Goal: Task Accomplishment & Management: Manage account settings

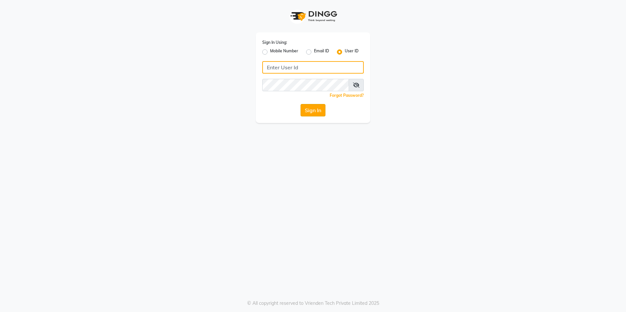
type input "[GEOGRAPHIC_DATA]"
click at [317, 111] on button "Sign In" at bounding box center [312, 110] width 25 height 12
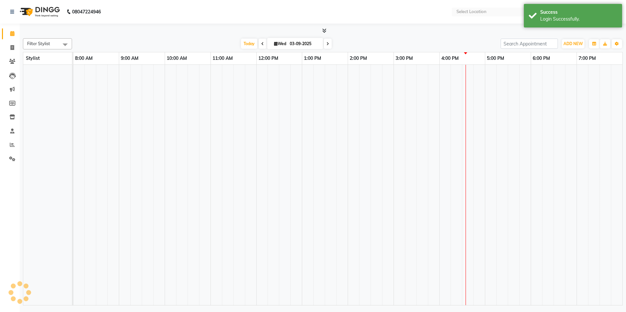
select select "en"
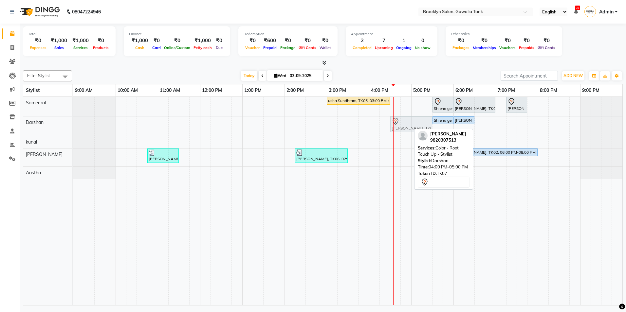
drag, startPoint x: 383, startPoint y: 125, endPoint x: 399, endPoint y: 127, distance: 16.9
click at [73, 127] on div "[PERSON_NAME], TK07, 04:00 PM-05:00 PM, Color - Root Touch Up - Stylist Shrena …" at bounding box center [73, 125] width 0 height 19
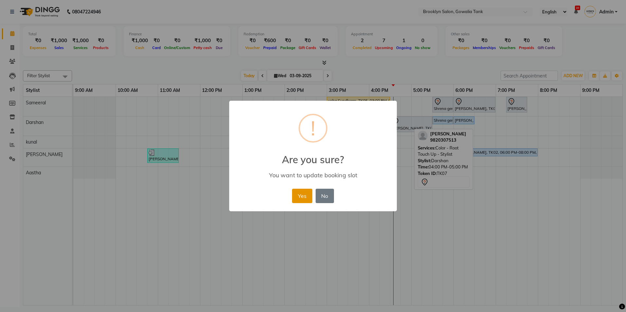
click at [304, 191] on button "Yes" at bounding box center [302, 196] width 20 height 14
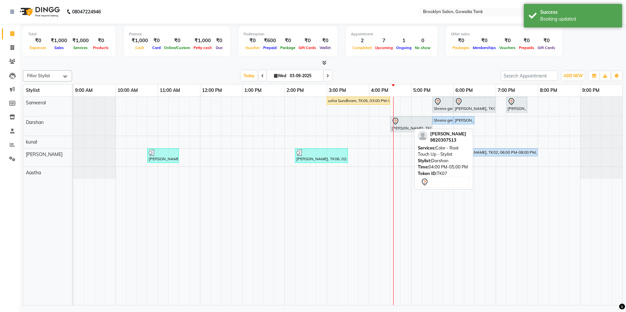
click at [359, 126] on div "usha Sundhram, TK05, 03:00 PM-04:30 PM, Color - Root Touch Up - Stylist,Hair - …" at bounding box center [347, 201] width 549 height 208
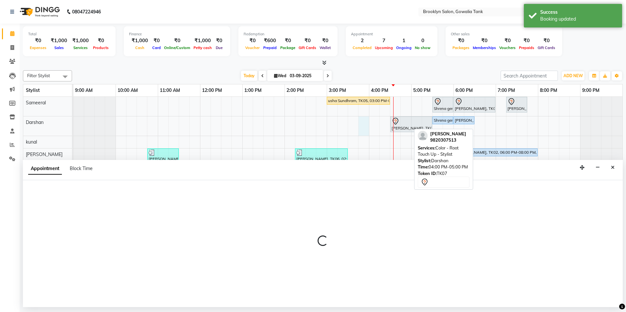
select select "3856"
select select "945"
select select "tentative"
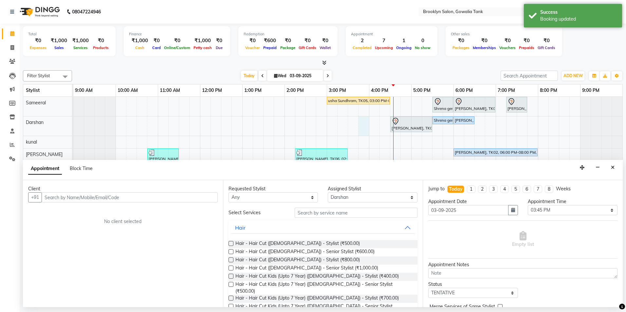
click at [181, 196] on input "text" at bounding box center [130, 197] width 176 height 10
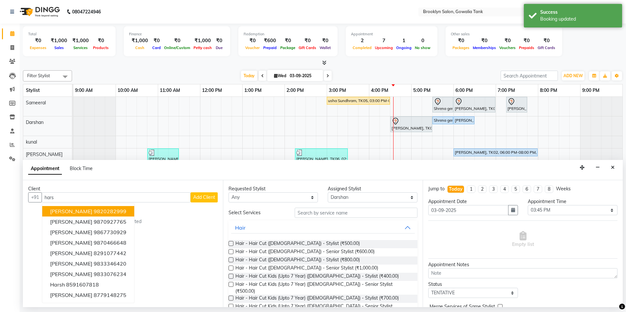
click at [96, 209] on ngb-highlight "9820282999" at bounding box center [110, 211] width 33 height 7
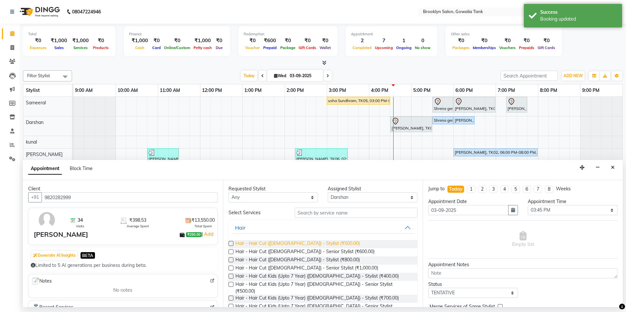
type input "9820282999"
click at [307, 244] on span "Hair - Hair Cut ([DEMOGRAPHIC_DATA]) - Stylist (₹500.00)" at bounding box center [297, 244] width 124 height 8
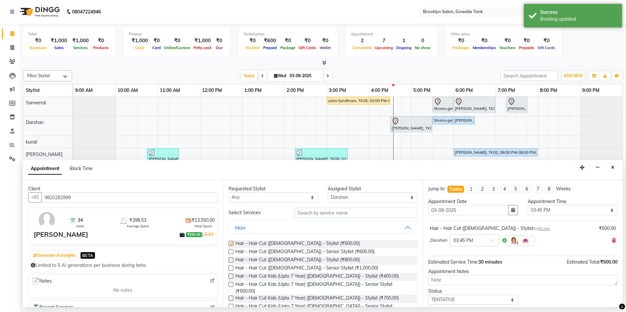
checkbox input "false"
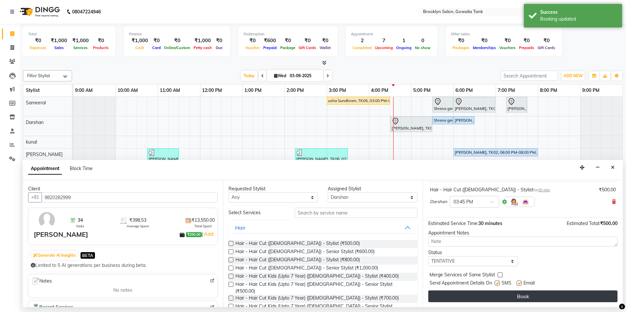
scroll to position [39, 0]
click at [546, 294] on button "Book" at bounding box center [522, 296] width 189 height 12
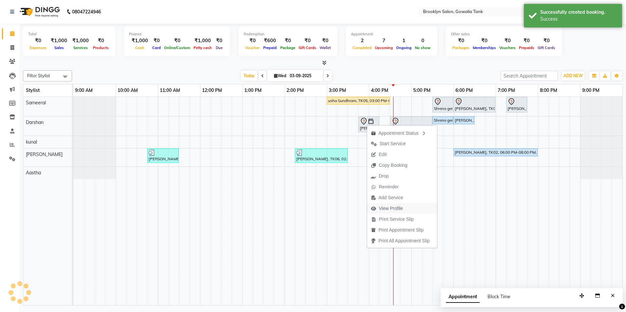
click at [388, 209] on span "View Profile" at bounding box center [391, 208] width 24 height 7
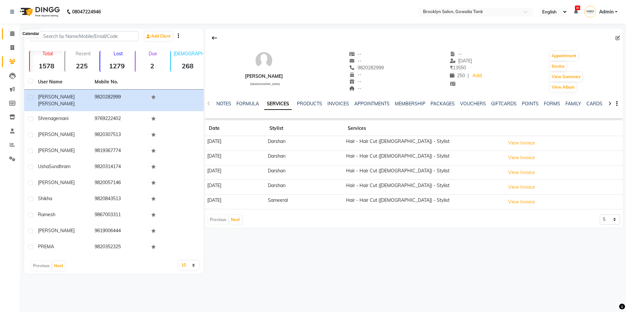
click at [11, 34] on icon at bounding box center [12, 33] width 4 height 5
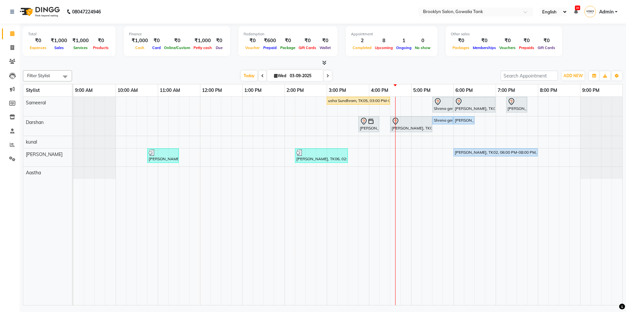
click at [488, 122] on div "usha Sundhram, TK05, 03:00 PM-04:30 PM, Color - Root Touch Up - Stylist,Hair - …" at bounding box center [347, 201] width 549 height 208
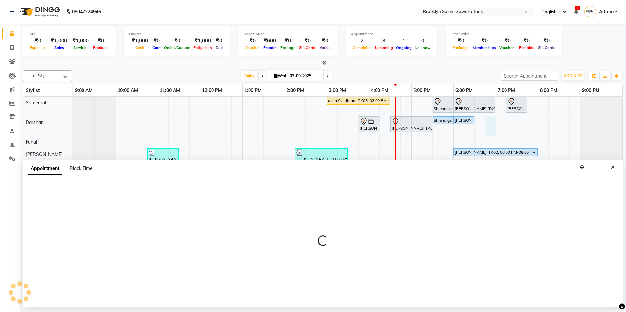
select select "3856"
select select "1125"
select select "tentative"
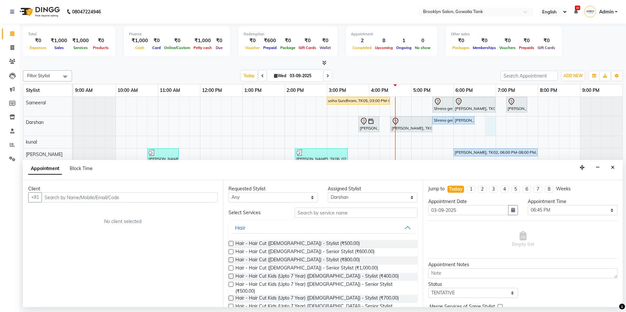
click at [148, 198] on input "text" at bounding box center [130, 197] width 176 height 10
click at [612, 168] on icon "Close" at bounding box center [613, 167] width 4 height 5
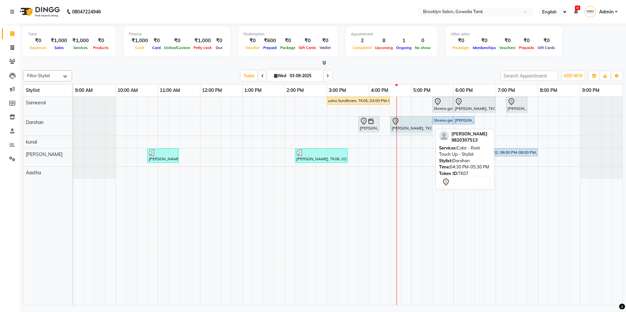
drag, startPoint x: 432, startPoint y: 127, endPoint x: 395, endPoint y: 118, distance: 37.9
click at [73, 127] on div "[PERSON_NAME], TK09, 03:45 PM-04:15 PM, Hair - Hair Cut ([DEMOGRAPHIC_DATA]) - …" at bounding box center [73, 125] width 0 height 19
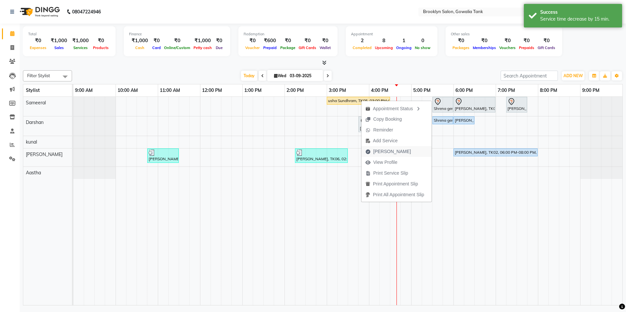
click at [389, 150] on span "[PERSON_NAME]" at bounding box center [392, 151] width 38 height 7
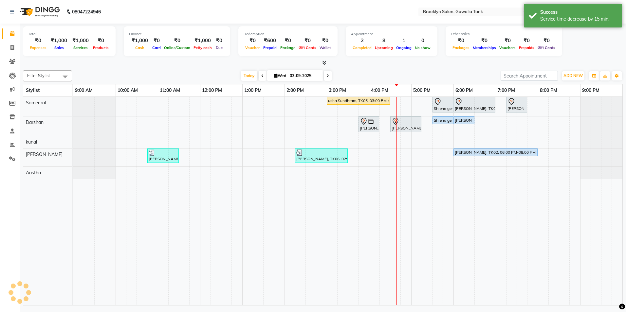
select select "131"
select select "service"
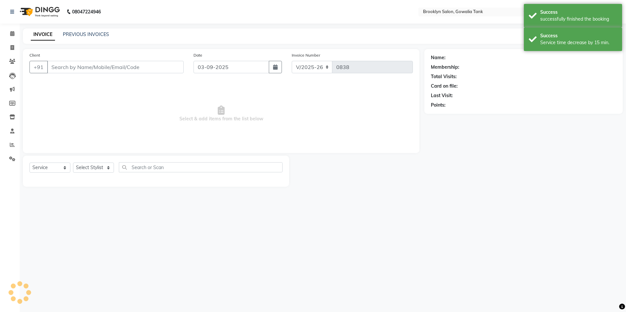
type input "9820314174"
select select "3855"
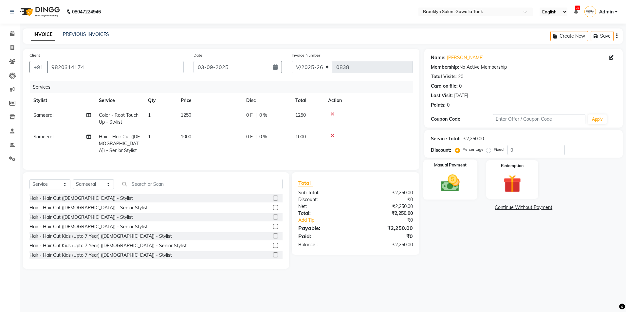
click at [440, 176] on img at bounding box center [450, 183] width 30 height 22
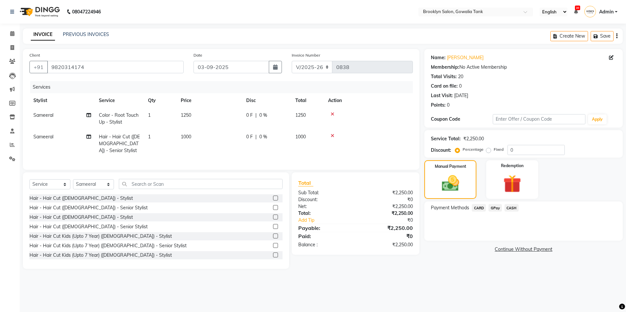
click at [509, 208] on span "CASH" at bounding box center [511, 208] width 14 height 8
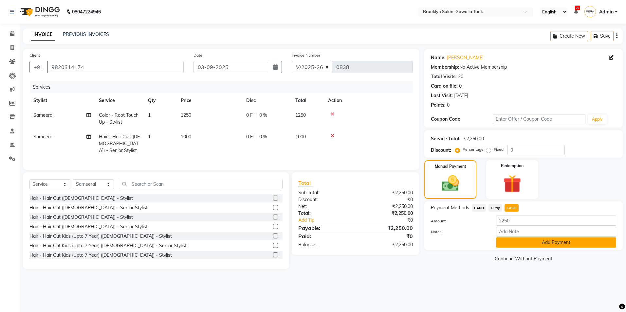
click at [529, 244] on button "Add Payment" at bounding box center [556, 243] width 120 height 10
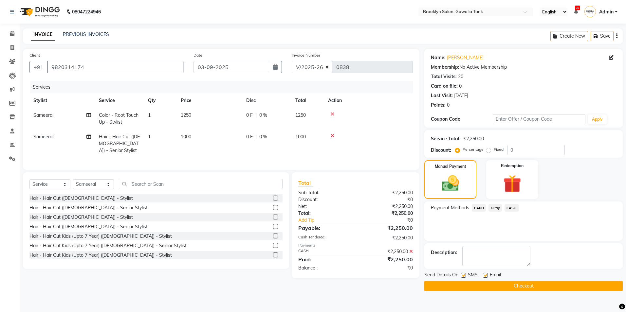
click at [534, 283] on button "Checkout" at bounding box center [523, 286] width 198 height 10
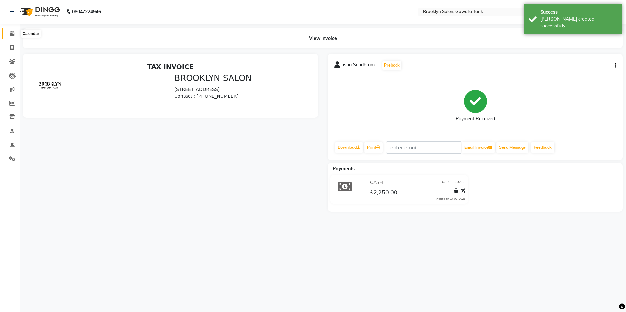
click at [10, 35] on icon at bounding box center [12, 33] width 4 height 5
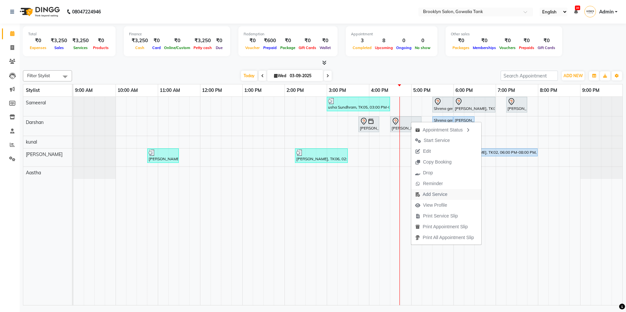
click at [441, 198] on span "Add Service" at bounding box center [431, 194] width 40 height 11
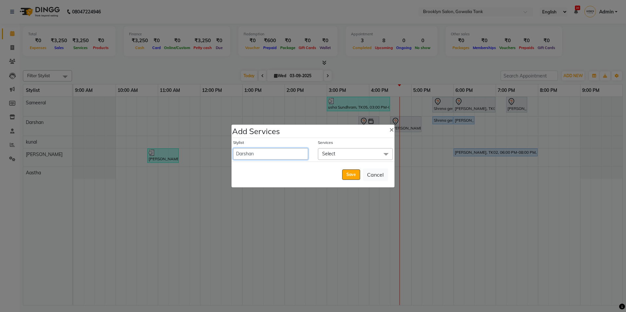
click at [297, 150] on select "[PERSON_NAME] [PERSON_NAME] Sameeral" at bounding box center [270, 153] width 75 height 11
select select "24048"
click at [233, 148] on select "[PERSON_NAME] [PERSON_NAME] Sameeral" at bounding box center [270, 153] width 75 height 11
select select "1035"
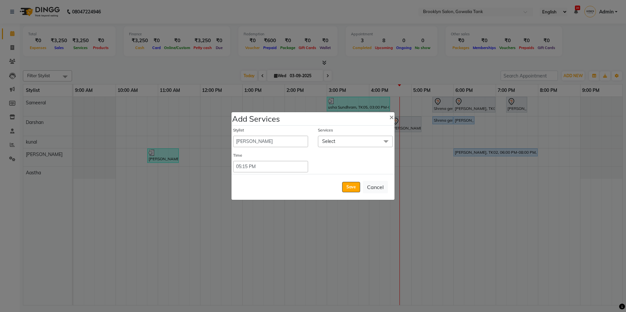
click at [334, 140] on span "Select" at bounding box center [328, 141] width 13 height 6
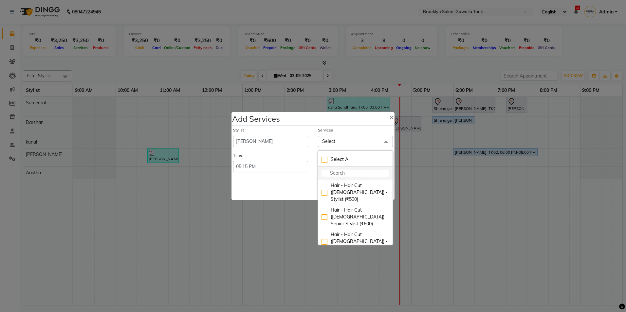
click at [337, 172] on input "multiselect-search" at bounding box center [355, 173] width 68 height 7
type input "thre"
click at [323, 205] on div "Threading - Eye Brow (₹120)" at bounding box center [355, 207] width 68 height 14
checkbox input "true"
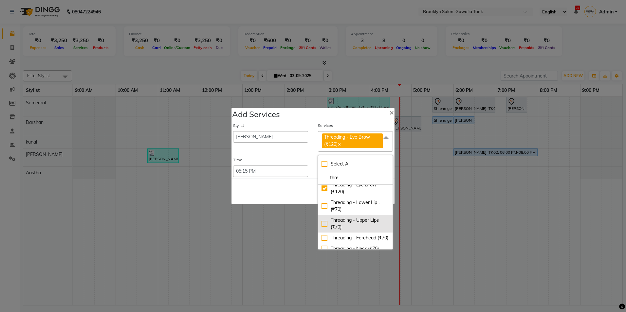
scroll to position [33, 0]
click at [324, 215] on div "Threading - Upper Lips (₹70)" at bounding box center [355, 214] width 68 height 14
checkbox input "true"
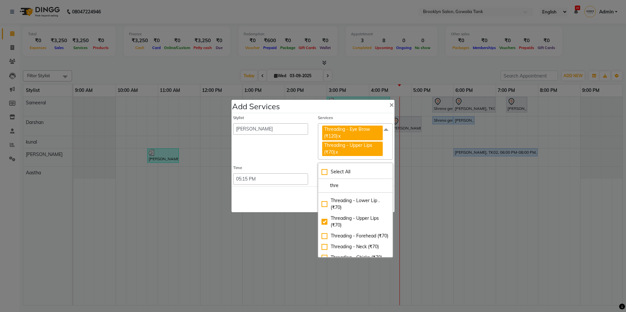
drag, startPoint x: 289, startPoint y: 204, endPoint x: 302, endPoint y: 204, distance: 13.4
click at [290, 204] on div "Save Cancel" at bounding box center [312, 200] width 163 height 26
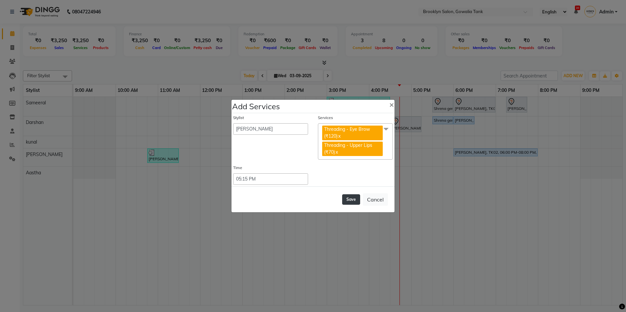
click at [348, 201] on button "Save" at bounding box center [351, 199] width 18 height 10
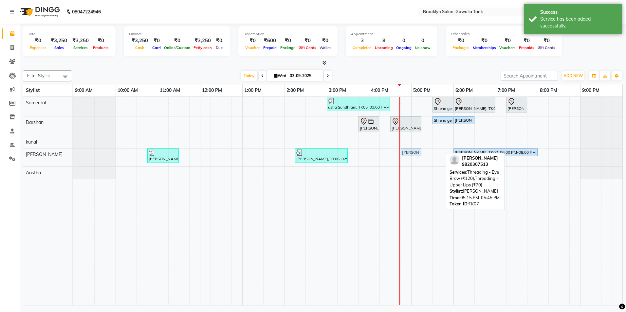
drag, startPoint x: 431, startPoint y: 153, endPoint x: 407, endPoint y: 157, distance: 23.9
click at [407, 157] on div "usha Sundhram, TK05, 03:00 PM-04:30 PM, Color - Root Touch Up - Stylist,Hair - …" at bounding box center [347, 201] width 549 height 208
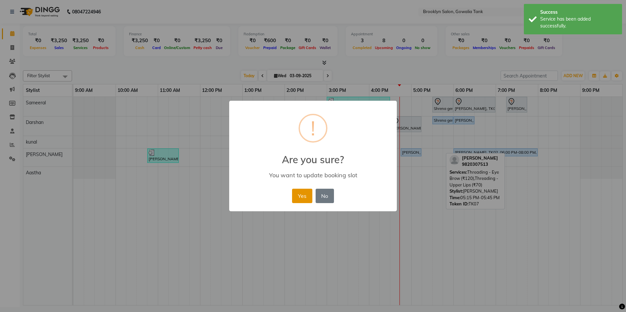
click at [302, 196] on button "Yes" at bounding box center [302, 196] width 20 height 14
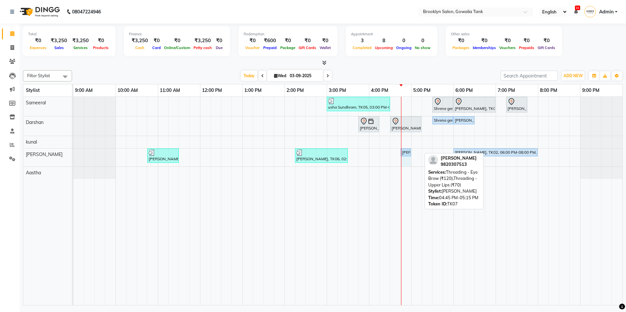
drag, startPoint x: 420, startPoint y: 152, endPoint x: 410, endPoint y: 152, distance: 10.1
click at [73, 152] on div "[PERSON_NAME], TK04, 10:45 AM-11:30 AM, Styling - Blast Dry - Stylist,Normal Po…" at bounding box center [73, 158] width 0 height 18
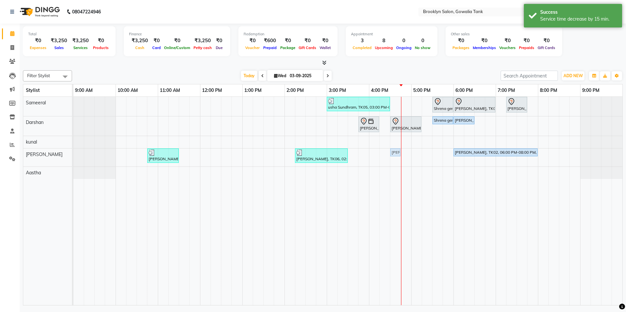
drag, startPoint x: 403, startPoint y: 154, endPoint x: 395, endPoint y: 157, distance: 9.0
click at [395, 157] on div "usha Sundhram, TK05, 03:00 PM-04:30 PM, Color - Root Touch Up - Stylist,Hair - …" at bounding box center [347, 201] width 549 height 208
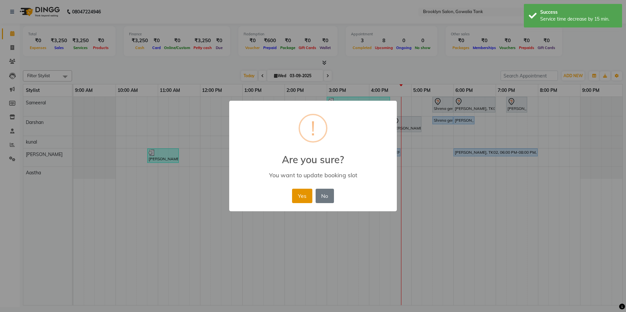
click at [306, 199] on button "Yes" at bounding box center [302, 196] width 20 height 14
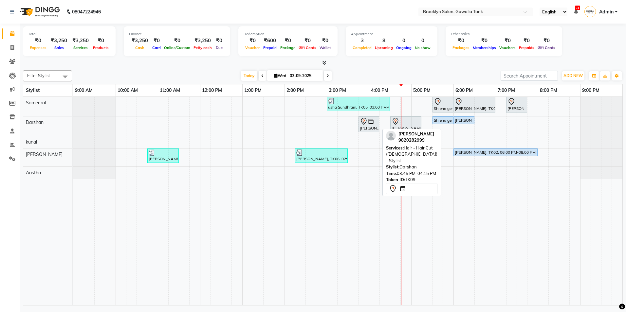
click at [367, 125] on div "[PERSON_NAME], TK09, 03:45 PM-04:15 PM, Hair - Hair Cut ([DEMOGRAPHIC_DATA]) - …" at bounding box center [368, 124] width 19 height 14
click at [369, 126] on div "[PERSON_NAME], TK09, 03:45 PM-04:15 PM, Hair - Hair Cut ([DEMOGRAPHIC_DATA]) - …" at bounding box center [368, 124] width 19 height 14
select select "7"
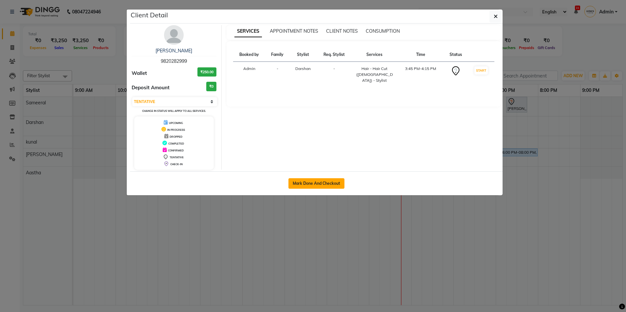
click at [314, 185] on button "Mark Done And Checkout" at bounding box center [316, 183] width 56 height 10
select select "service"
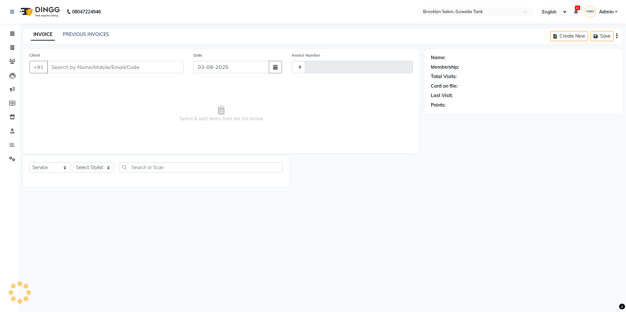
type input "0839"
select select "131"
type input "9820282999"
select select "3856"
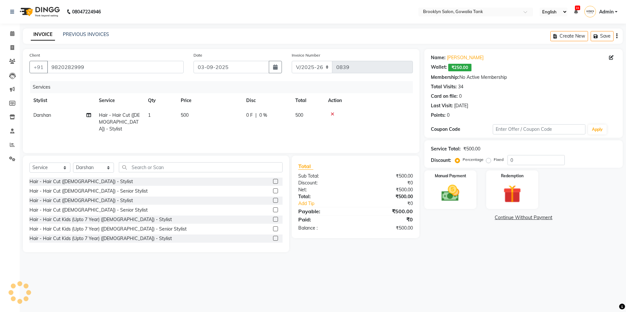
click at [214, 122] on td "500" at bounding box center [209, 122] width 65 height 28
select select "3856"
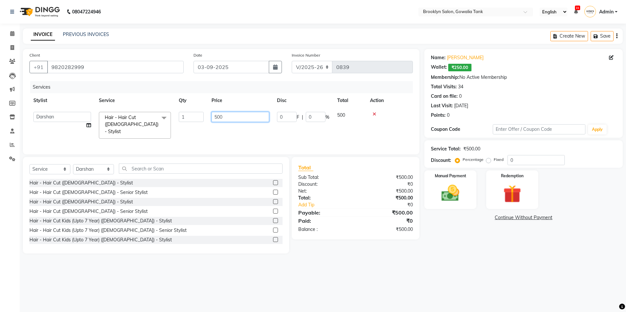
drag, startPoint x: 232, startPoint y: 117, endPoint x: 157, endPoint y: 126, distance: 75.2
click at [168, 127] on tr "[PERSON_NAME] Darshan kunal [PERSON_NAME] Sameeral Hair - Hair Cut ([DEMOGRAPHI…" at bounding box center [220, 125] width 383 height 35
type input "2"
type input "350"
click at [444, 195] on img at bounding box center [450, 194] width 30 height 22
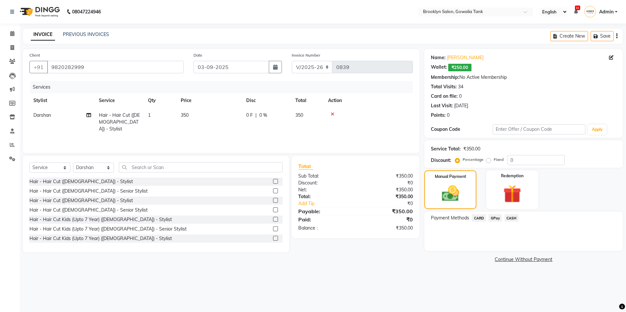
click at [511, 219] on span "CASH" at bounding box center [511, 218] width 14 height 8
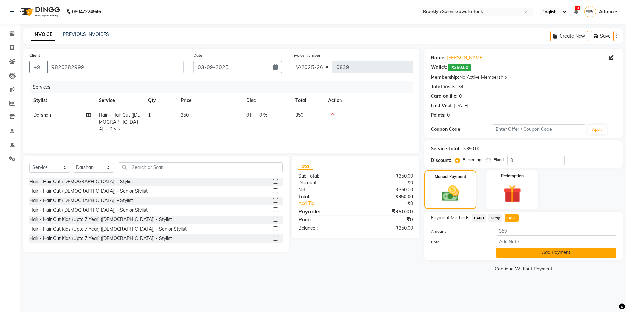
click at [520, 256] on button "Add Payment" at bounding box center [556, 253] width 120 height 10
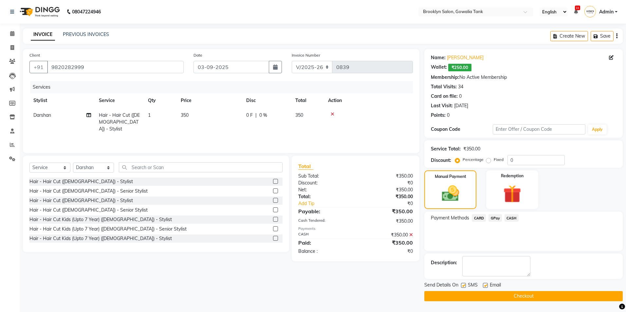
click at [527, 298] on button "Checkout" at bounding box center [523, 296] width 198 height 10
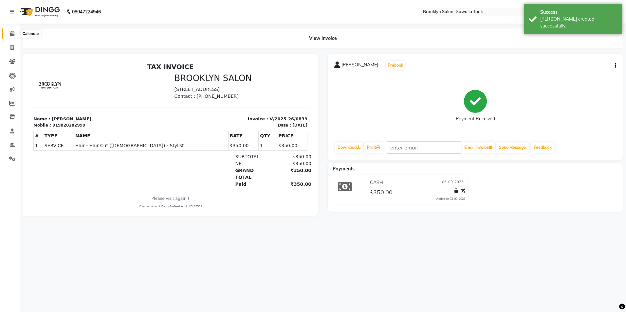
click at [14, 33] on icon at bounding box center [12, 33] width 4 height 5
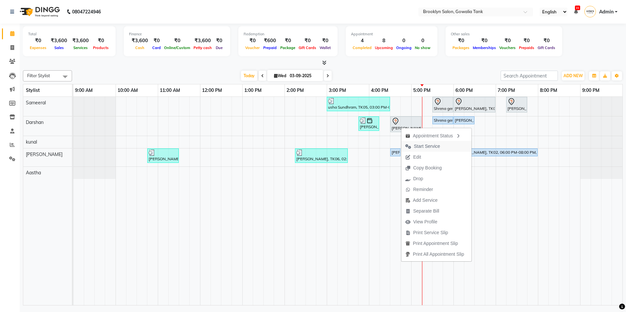
click at [424, 147] on span "Start Service" at bounding box center [427, 146] width 26 height 7
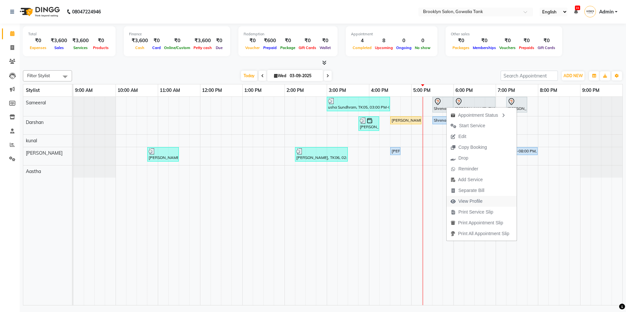
click at [463, 200] on span "View Profile" at bounding box center [470, 201] width 24 height 7
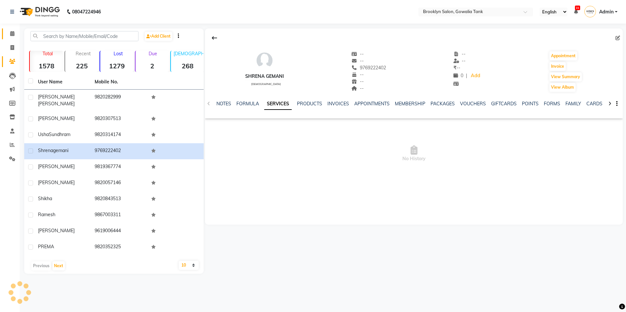
click at [4, 33] on link "Calendar" at bounding box center [10, 33] width 16 height 11
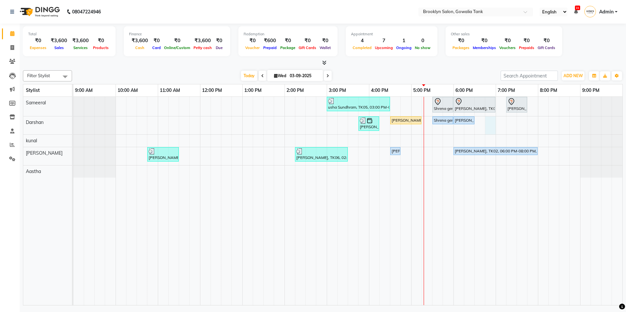
click at [490, 118] on div "usha Sundhram, TK05, 03:00 PM-04:30 PM, Color - Root Touch Up - Stylist,Hair - …" at bounding box center [347, 201] width 549 height 208
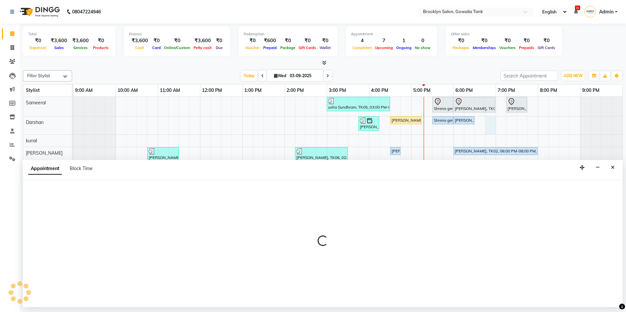
select select "3856"
select select "1125"
select select "tentative"
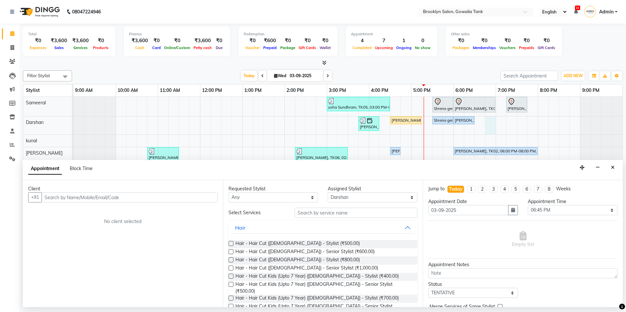
click at [199, 197] on input "text" at bounding box center [130, 197] width 176 height 10
click at [611, 170] on button "Close" at bounding box center [612, 168] width 9 height 10
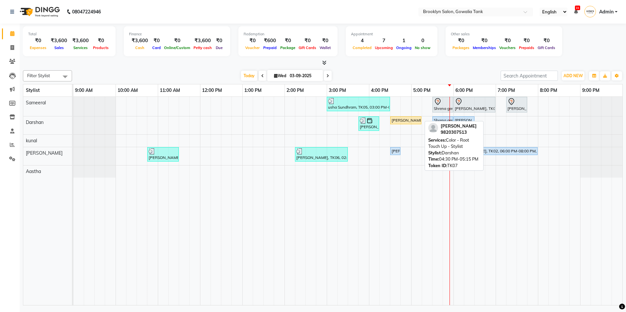
click at [403, 122] on div "[PERSON_NAME], TK07, 04:30 PM-05:15 PM, Color - Root Touch Up - Stylist" at bounding box center [406, 120] width 30 height 6
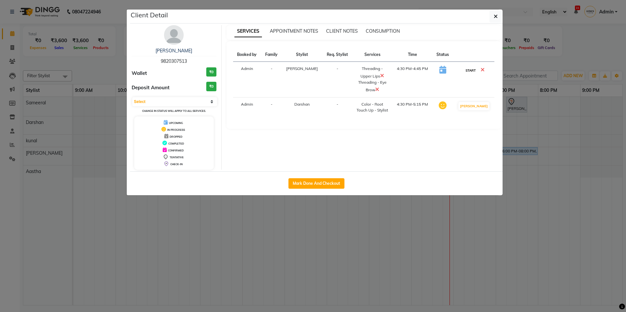
click at [475, 72] on button "START" at bounding box center [470, 70] width 13 height 8
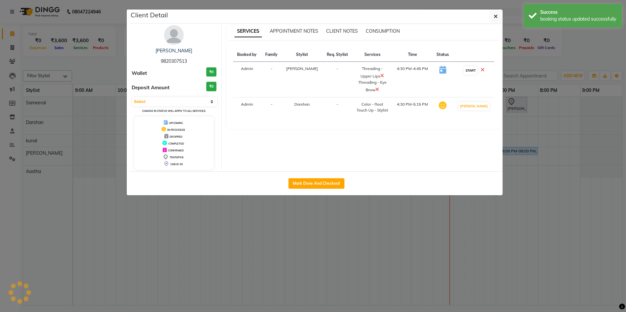
select select "1"
click at [311, 183] on button "Mark Done And Checkout" at bounding box center [316, 183] width 56 height 10
select select "service"
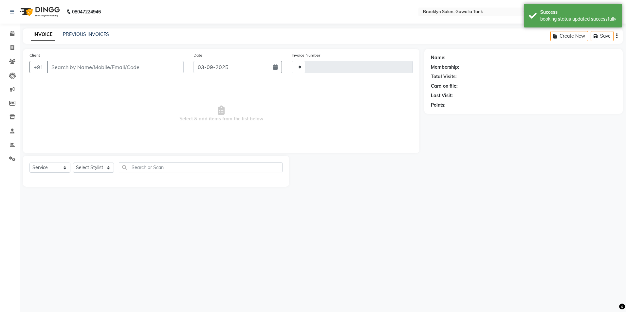
type input "0840"
select select "131"
type input "9820307513"
select select "24048"
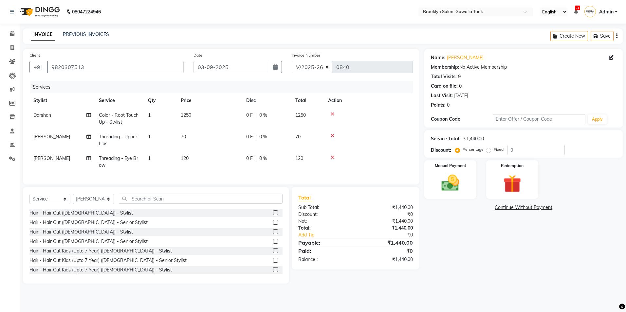
click at [527, 273] on div "Name: [PERSON_NAME] Membership: No Active Membership Total Visits: 9 Card on fi…" at bounding box center [525, 166] width 203 height 235
click at [459, 170] on div "Manual Payment" at bounding box center [450, 180] width 54 height 40
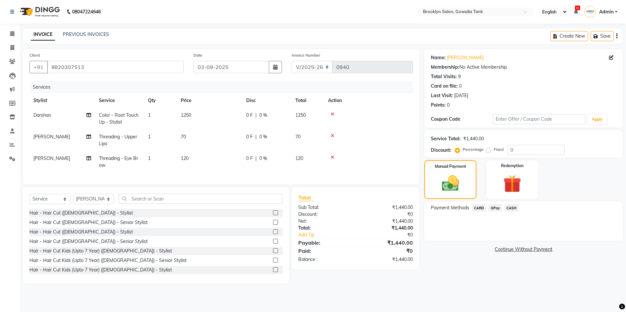
click at [514, 211] on span "CASH" at bounding box center [511, 208] width 14 height 8
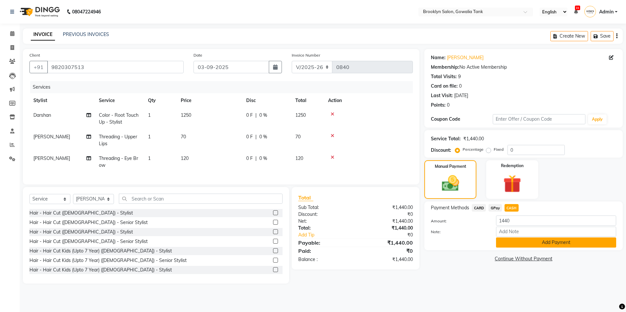
click at [544, 243] on button "Add Payment" at bounding box center [556, 243] width 120 height 10
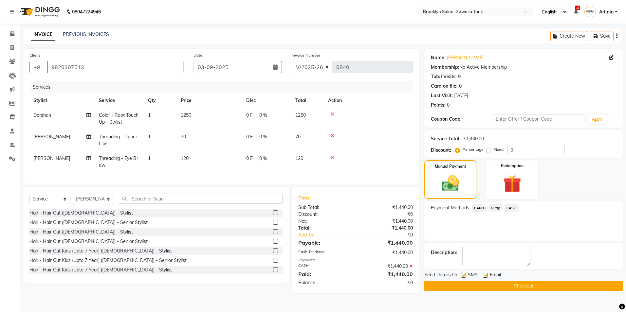
click at [559, 283] on button "Checkout" at bounding box center [523, 286] width 198 height 10
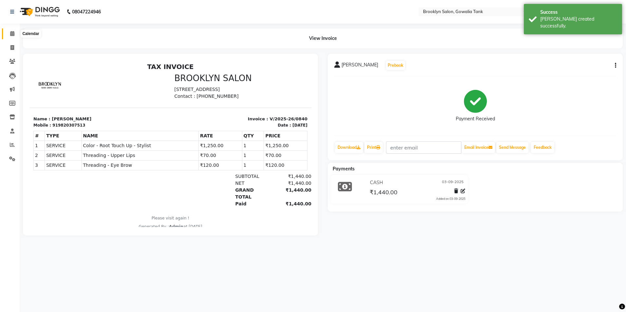
click at [9, 36] on span at bounding box center [12, 34] width 11 height 8
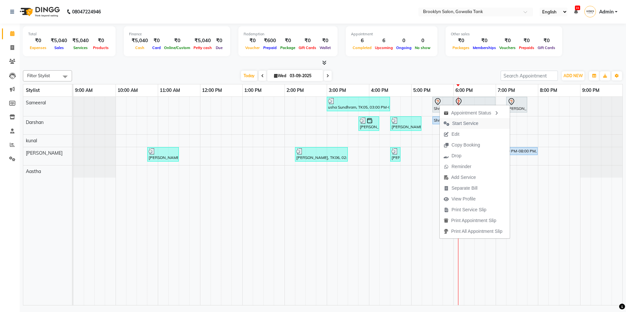
click at [458, 123] on span "Start Service" at bounding box center [465, 123] width 26 height 7
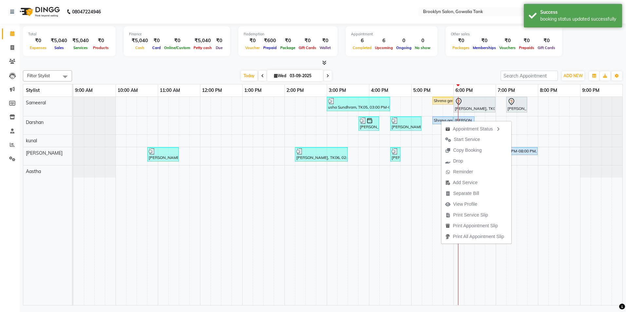
click at [457, 141] on span "Start Service" at bounding box center [467, 139] width 26 height 7
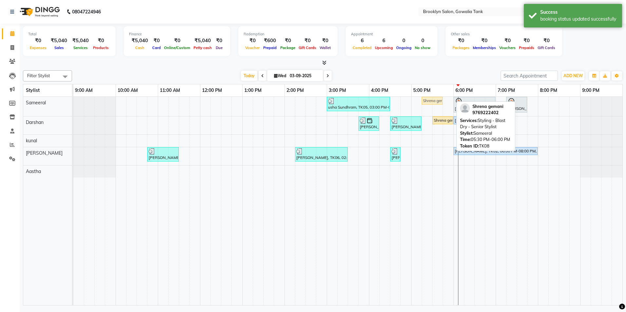
drag, startPoint x: 445, startPoint y: 100, endPoint x: 438, endPoint y: 100, distance: 6.9
click at [73, 100] on div "usha Sundhram, TK05, 03:00 PM-04:30 PM, Color - Root Touch Up - Stylist,Hair - …" at bounding box center [73, 106] width 0 height 19
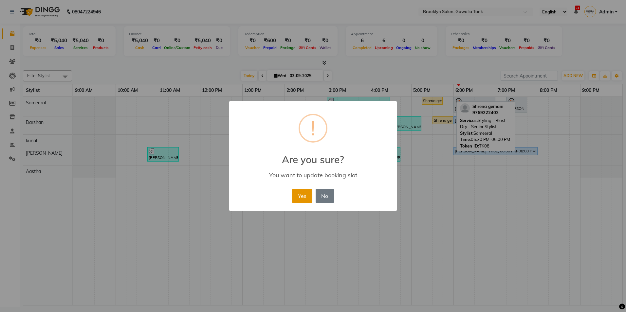
click at [298, 197] on button "Yes" at bounding box center [302, 196] width 20 height 14
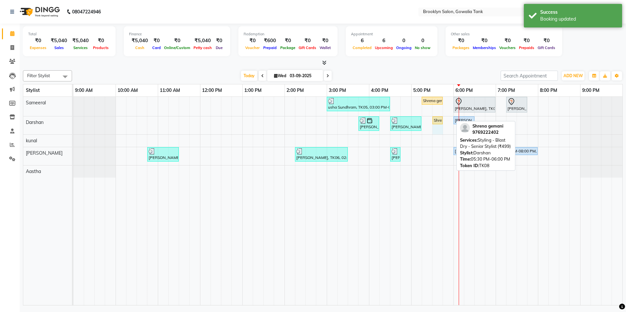
drag, startPoint x: 451, startPoint y: 119, endPoint x: 441, endPoint y: 119, distance: 9.8
click at [73, 119] on div "[PERSON_NAME], TK09, 03:45 PM-04:15 PM, Hair - Hair Cut ([DEMOGRAPHIC_DATA]) - …" at bounding box center [73, 125] width 0 height 18
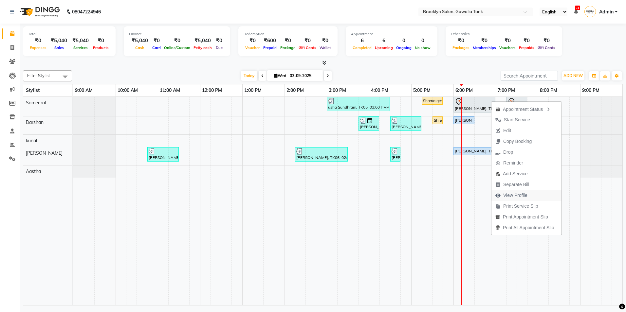
click at [525, 194] on span "View Profile" at bounding box center [515, 195] width 24 height 7
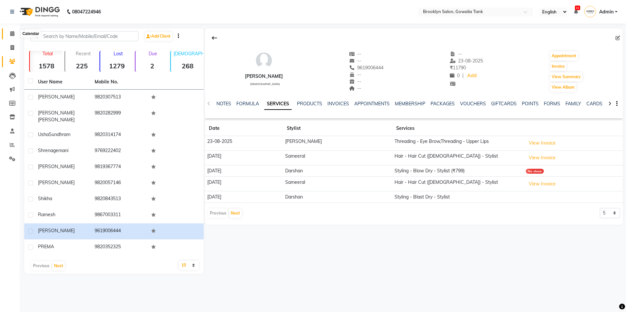
click at [13, 35] on icon at bounding box center [12, 33] width 4 height 5
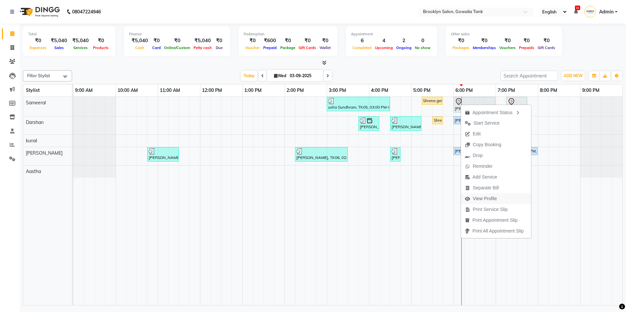
click at [493, 200] on span "View Profile" at bounding box center [485, 198] width 24 height 7
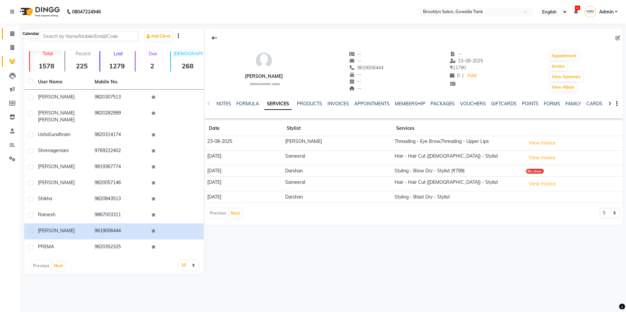
click at [13, 32] on icon at bounding box center [12, 33] width 4 height 5
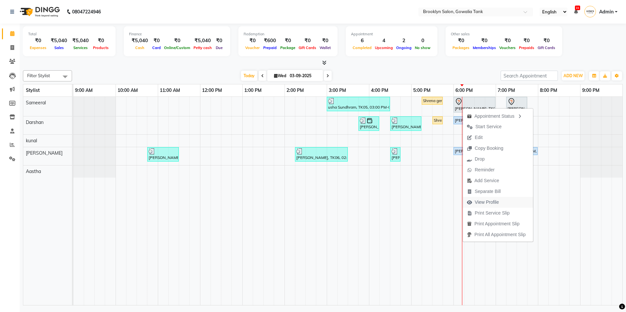
click at [486, 203] on span "View Profile" at bounding box center [486, 202] width 24 height 7
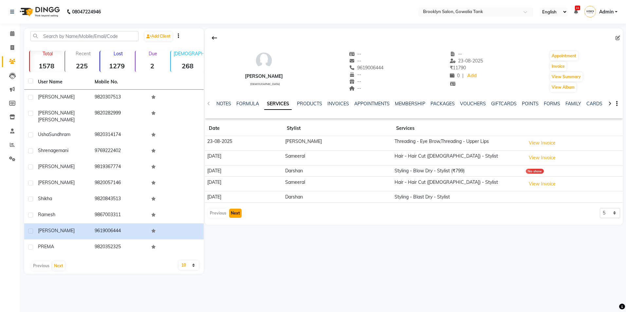
click at [231, 211] on button "Next" at bounding box center [235, 213] width 12 height 9
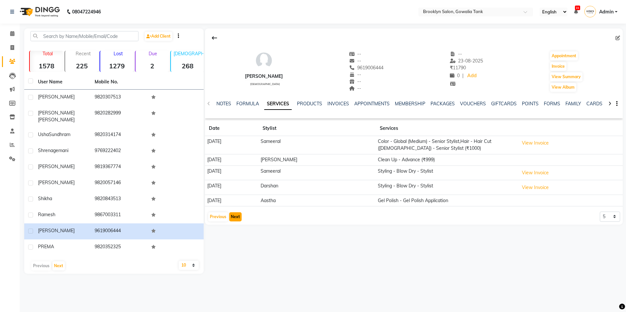
click at [231, 216] on button "Next" at bounding box center [235, 216] width 12 height 9
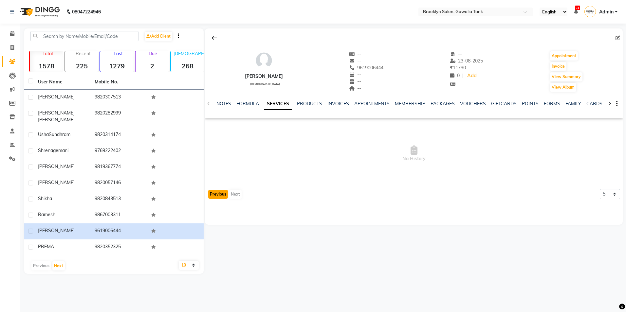
click at [214, 194] on button "Previous" at bounding box center [218, 194] width 20 height 9
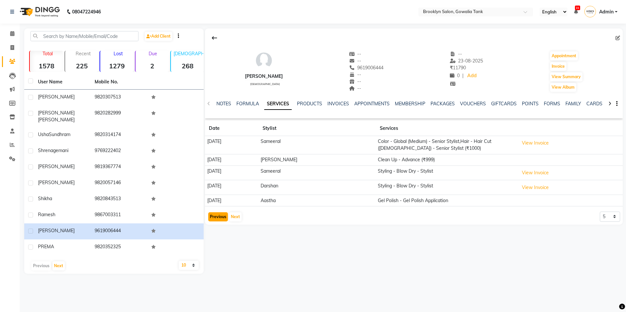
click at [219, 221] on button "Previous" at bounding box center [218, 216] width 20 height 9
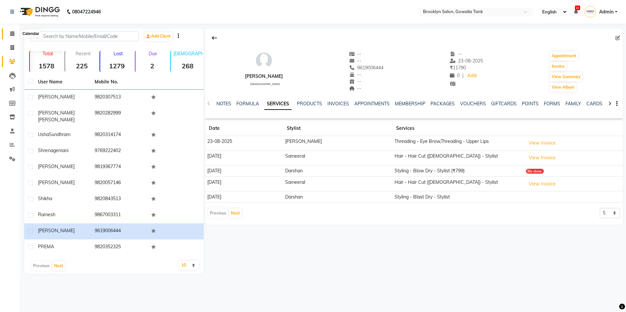
click at [11, 35] on icon at bounding box center [12, 33] width 4 height 5
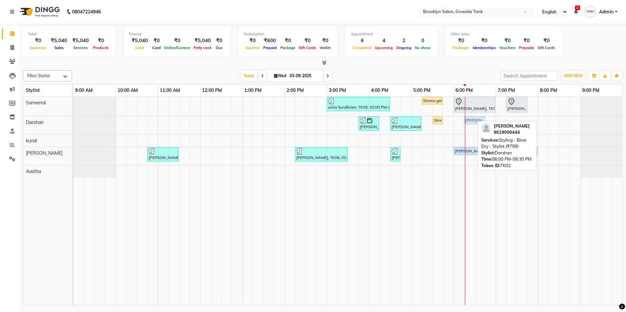
drag, startPoint x: 464, startPoint y: 118, endPoint x: 479, endPoint y: 120, distance: 14.8
click at [73, 120] on div "[PERSON_NAME], TK09, 03:45 PM-04:15 PM, Hair - Hair Cut ([DEMOGRAPHIC_DATA]) - …" at bounding box center [73, 125] width 0 height 18
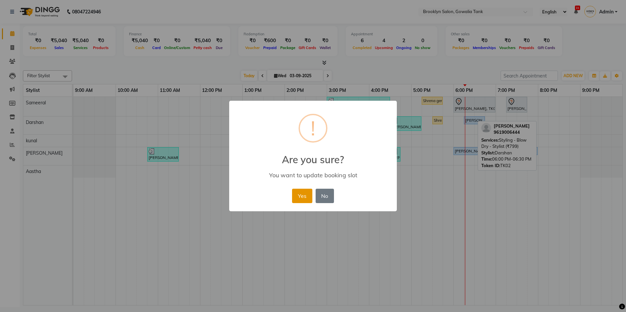
click at [300, 200] on button "Yes" at bounding box center [302, 196] width 20 height 14
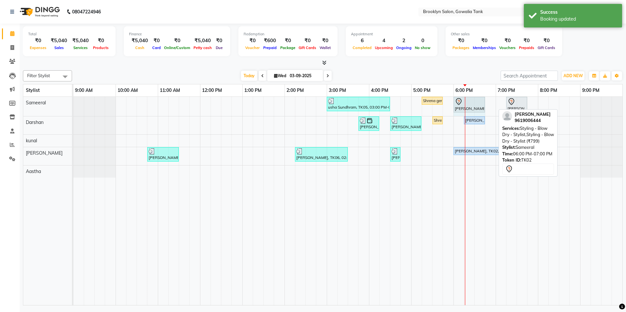
drag, startPoint x: 494, startPoint y: 104, endPoint x: 484, endPoint y: 104, distance: 9.5
click at [73, 104] on div "usha Sundhram, TK05, 03:00 PM-04:30 PM, Color - Root Touch Up - Stylist,Hair - …" at bounding box center [73, 106] width 0 height 19
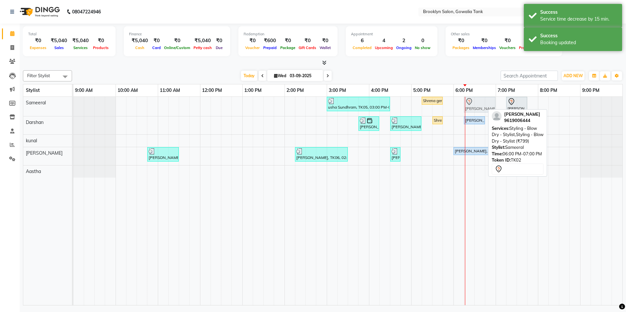
drag, startPoint x: 470, startPoint y: 107, endPoint x: 479, endPoint y: 106, distance: 9.3
click at [73, 106] on div "usha Sundhram, TK05, 03:00 PM-04:30 PM, Color - Root Touch Up - Stylist,Hair - …" at bounding box center [73, 106] width 0 height 19
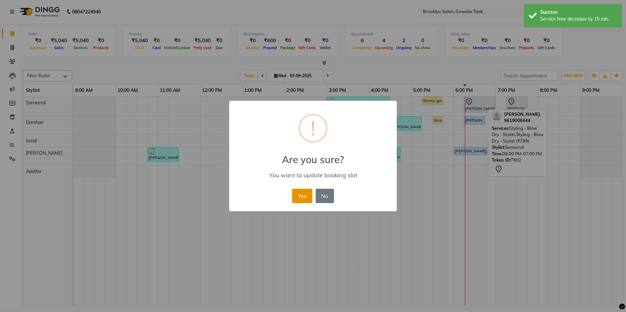
click at [300, 197] on button "Yes" at bounding box center [302, 196] width 20 height 14
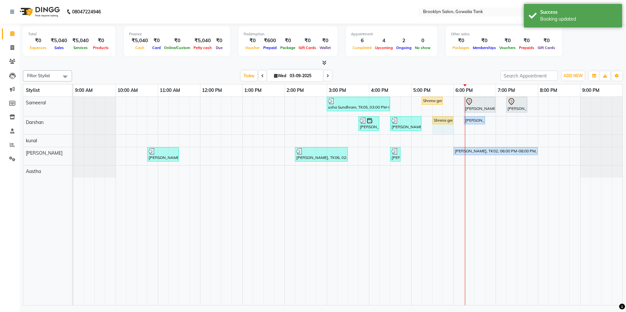
drag, startPoint x: 442, startPoint y: 123, endPoint x: 448, endPoint y: 122, distance: 5.6
click at [73, 122] on div "[PERSON_NAME], TK09, 03:45 PM-04:15 PM, Hair - Hair Cut ([DEMOGRAPHIC_DATA]) - …" at bounding box center [73, 125] width 0 height 18
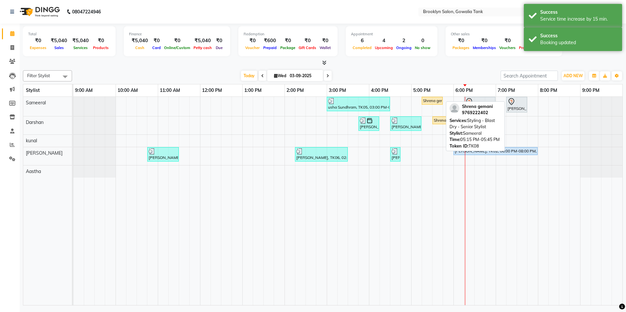
click at [429, 102] on div "Shrena gemani, TK08, 05:15 PM-05:45 PM, Styling - Blast Dry - Senior Stylist" at bounding box center [432, 101] width 20 height 6
click at [428, 102] on div "Shrena gemani, TK08, 05:15 PM-05:45 PM, Styling - Blast Dry - Senior Stylist" at bounding box center [432, 101] width 20 height 6
select select "1"
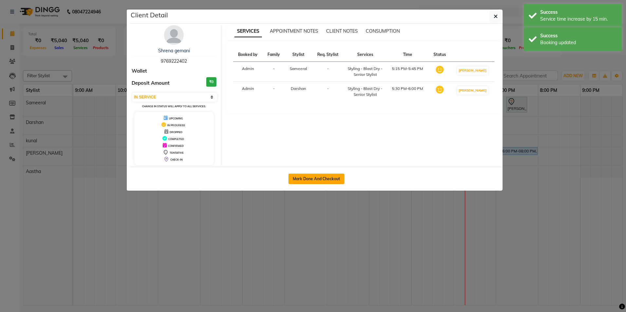
click at [294, 179] on button "Mark Done And Checkout" at bounding box center [316, 179] width 56 height 10
select select "service"
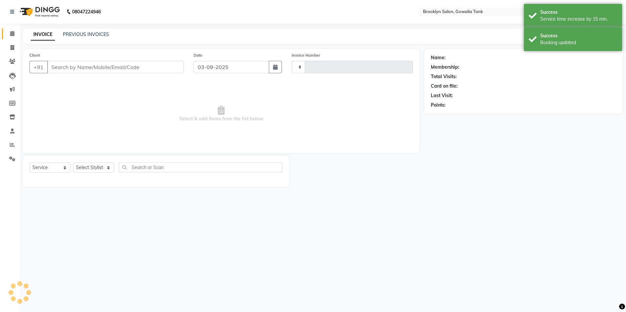
type input "0841"
select select "131"
type input "9769222402"
select select "3856"
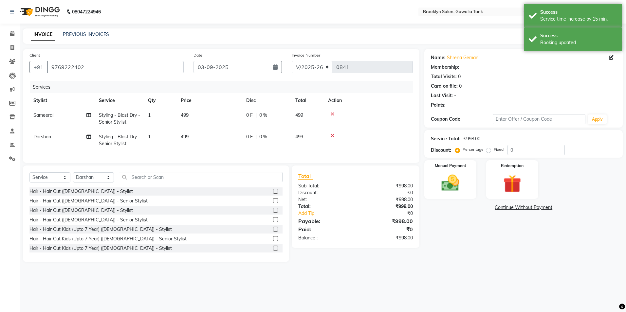
click at [216, 131] on td "499" at bounding box center [209, 141] width 65 height 22
select select "3856"
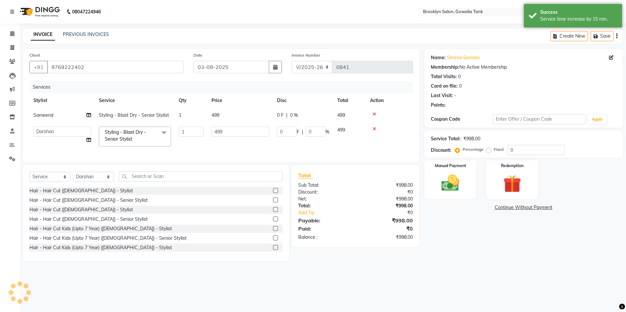
click at [233, 111] on td "499" at bounding box center [239, 115] width 65 height 15
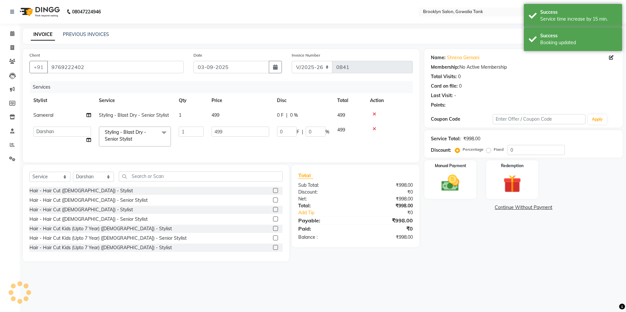
select select "3855"
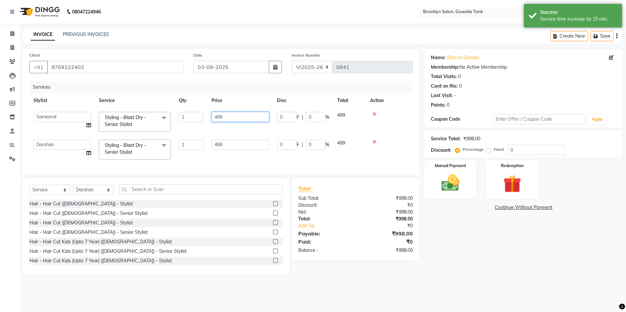
drag, startPoint x: 240, startPoint y: 114, endPoint x: 193, endPoint y: 113, distance: 46.8
click at [193, 113] on tr "[PERSON_NAME] Darshan kunal [PERSON_NAME] Sameeral Styling - Blast Dry - Senior…" at bounding box center [220, 122] width 383 height 28
type input "500"
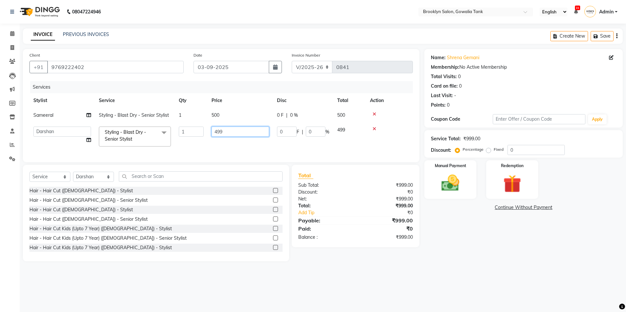
drag, startPoint x: 231, startPoint y: 144, endPoint x: 216, endPoint y: 148, distance: 14.9
click at [216, 148] on td "499" at bounding box center [239, 137] width 65 height 28
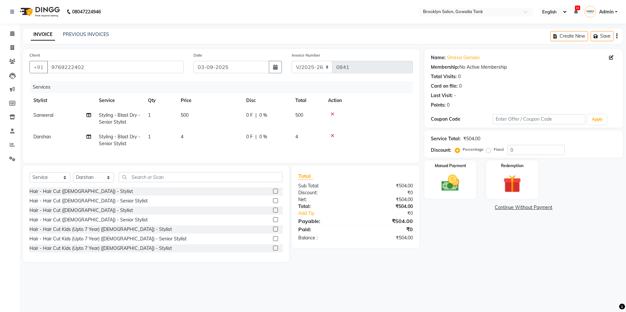
click at [207, 138] on td "4" at bounding box center [209, 141] width 65 height 22
select select "3856"
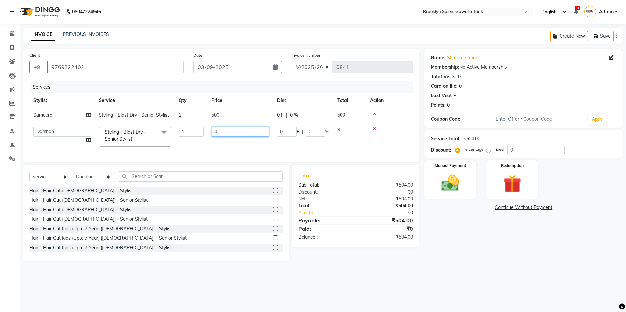
drag, startPoint x: 228, startPoint y: 128, endPoint x: 197, endPoint y: 135, distance: 32.2
click at [197, 135] on tr "[PERSON_NAME] Darshan kunal [PERSON_NAME] Sameeral Styling - Blast Dry - Senior…" at bounding box center [220, 137] width 383 height 28
type input "500"
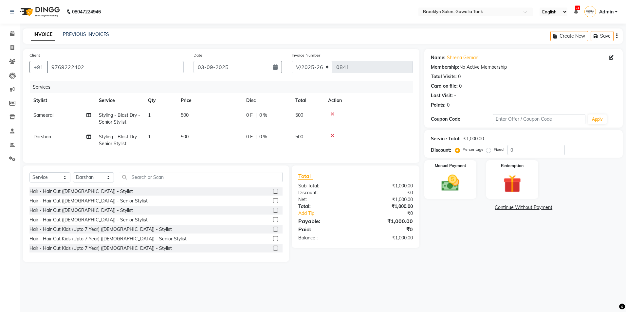
click at [359, 262] on div "Total Sub Total: ₹1,000.00 Discount: ₹0 Net: ₹1,000.00 Total: ₹1,000.00 Add Tip…" at bounding box center [356, 214] width 135 height 97
click at [447, 181] on img at bounding box center [450, 183] width 30 height 22
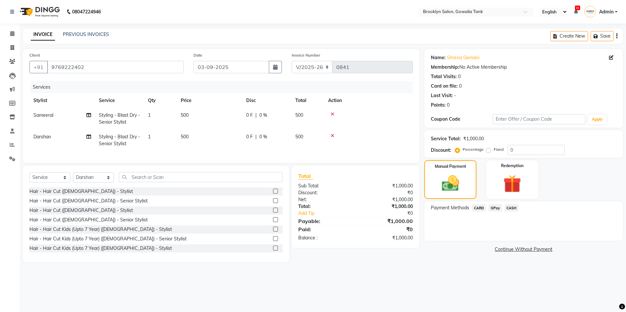
click at [512, 209] on span "CASH" at bounding box center [511, 208] width 14 height 8
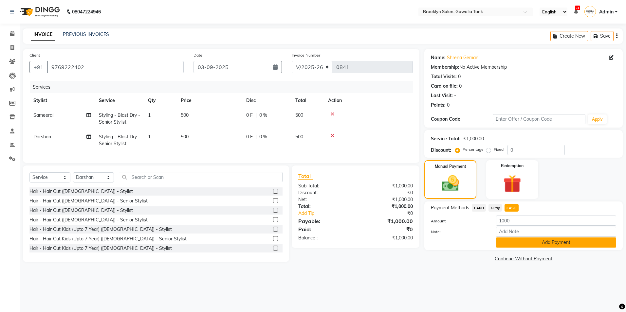
click at [514, 243] on button "Add Payment" at bounding box center [556, 243] width 120 height 10
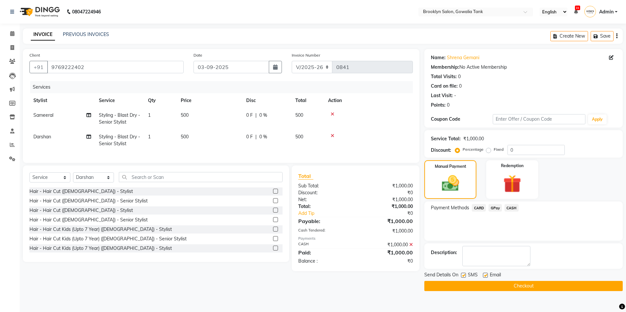
click at [520, 286] on button "Checkout" at bounding box center [523, 286] width 198 height 10
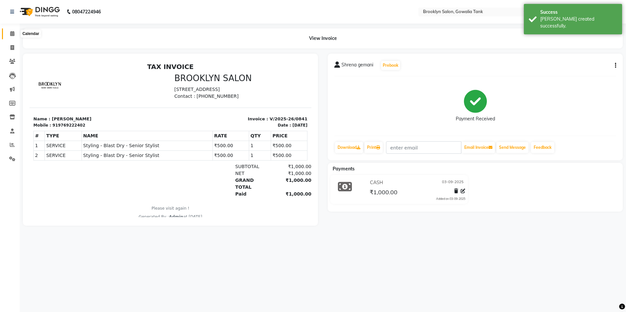
click at [11, 34] on icon at bounding box center [12, 33] width 4 height 5
